Goal: Find specific page/section: Find specific page/section

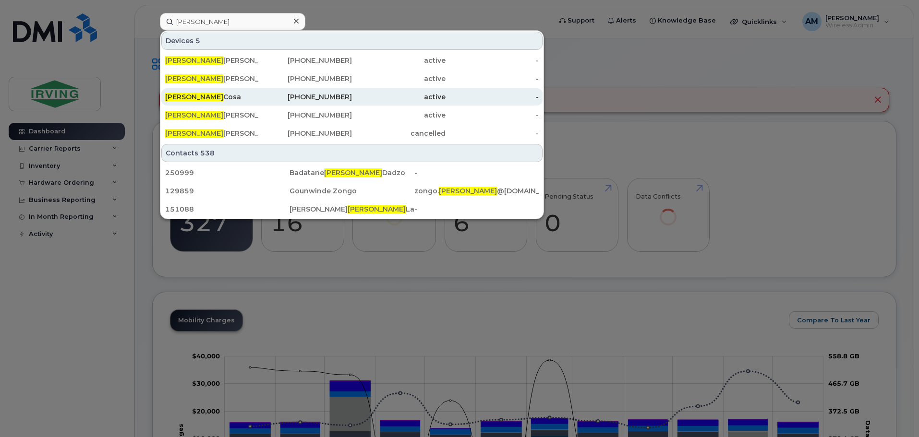
type input "[PERSON_NAME]"
click at [203, 97] on div "[PERSON_NAME]" at bounding box center [212, 97] width 94 height 10
